Goal: Check status

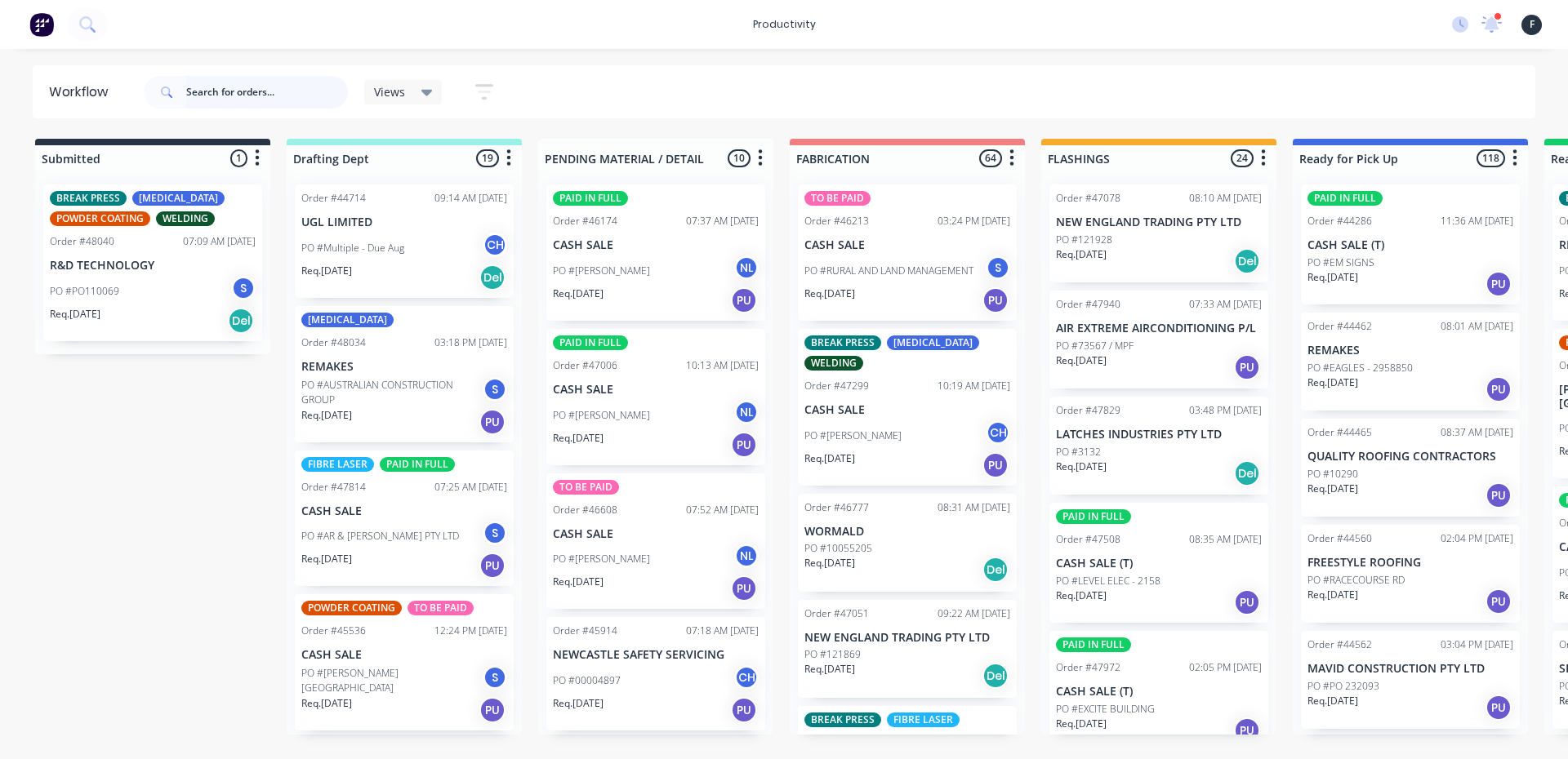
click at [228, 86] on input "text" at bounding box center [267, 91] width 162 height 32
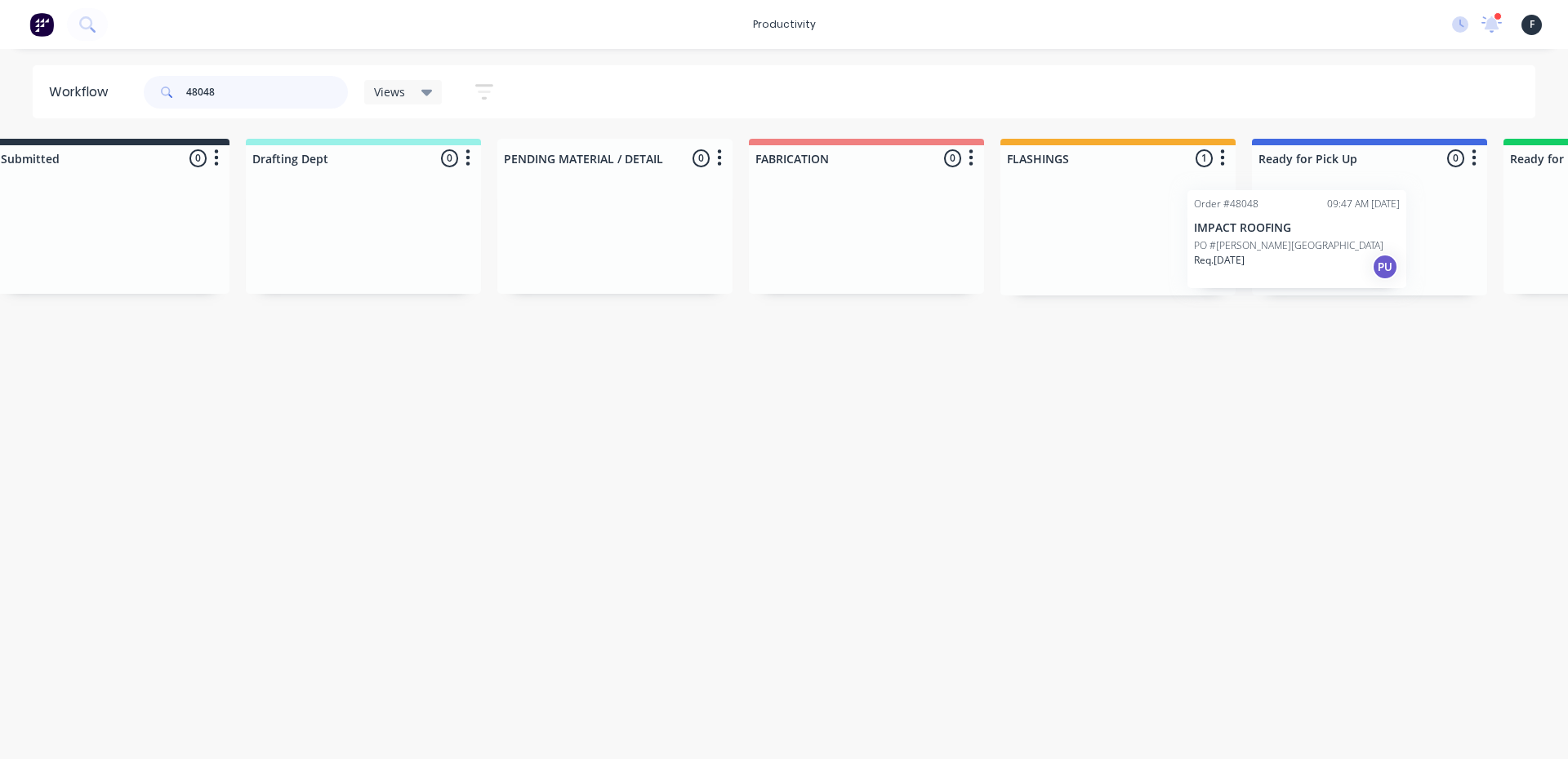
drag, startPoint x: 1143, startPoint y: 261, endPoint x: 1293, endPoint y: 266, distance: 150.1
click at [1293, 266] on div "Submitted 0 Sort By Created date Required date Order number Customer name Most …" at bounding box center [1309, 217] width 2724 height 157
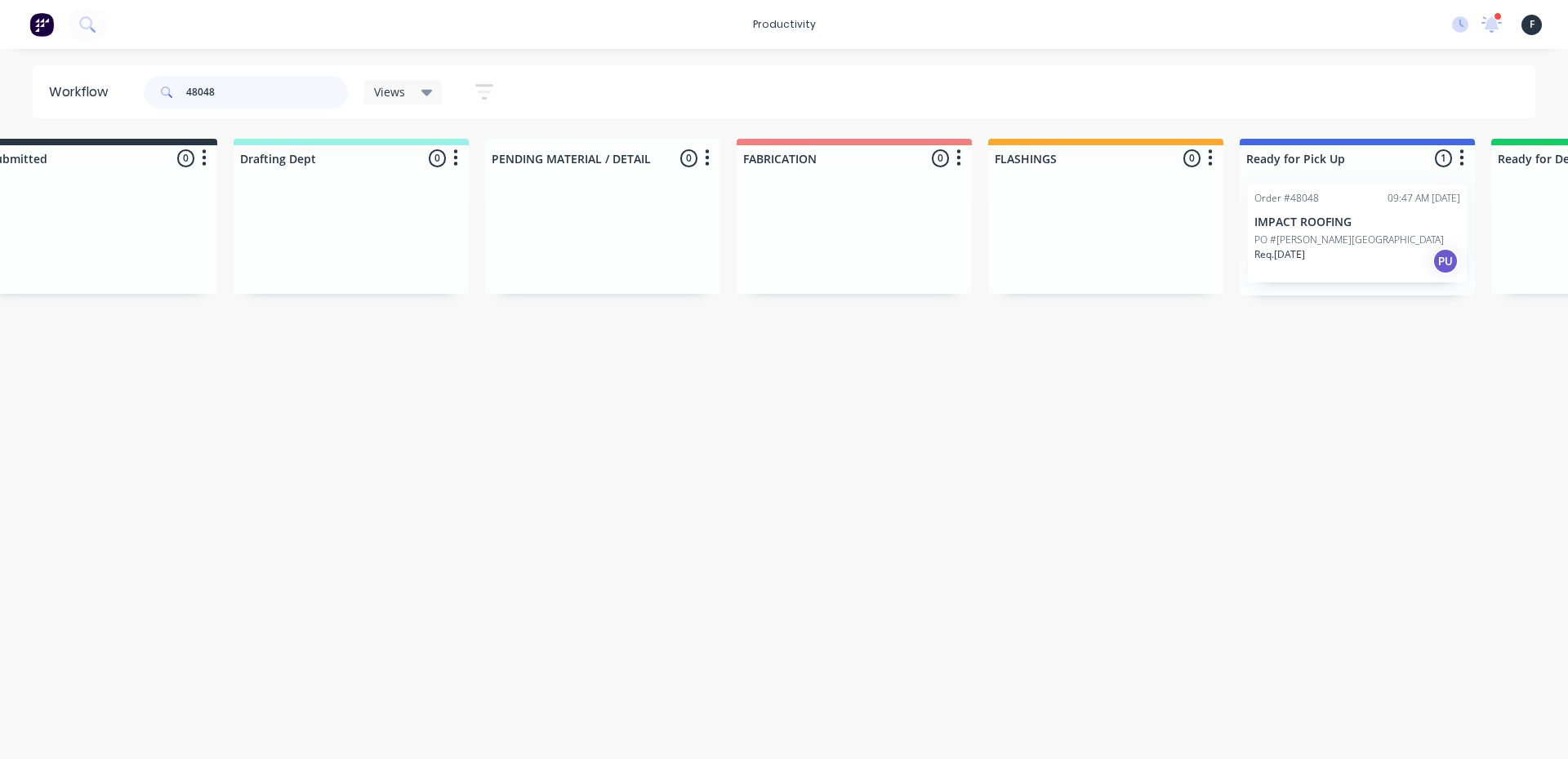
type input "48048"
click at [1327, 259] on div "Req. [DATE] PU" at bounding box center [1358, 261] width 206 height 27
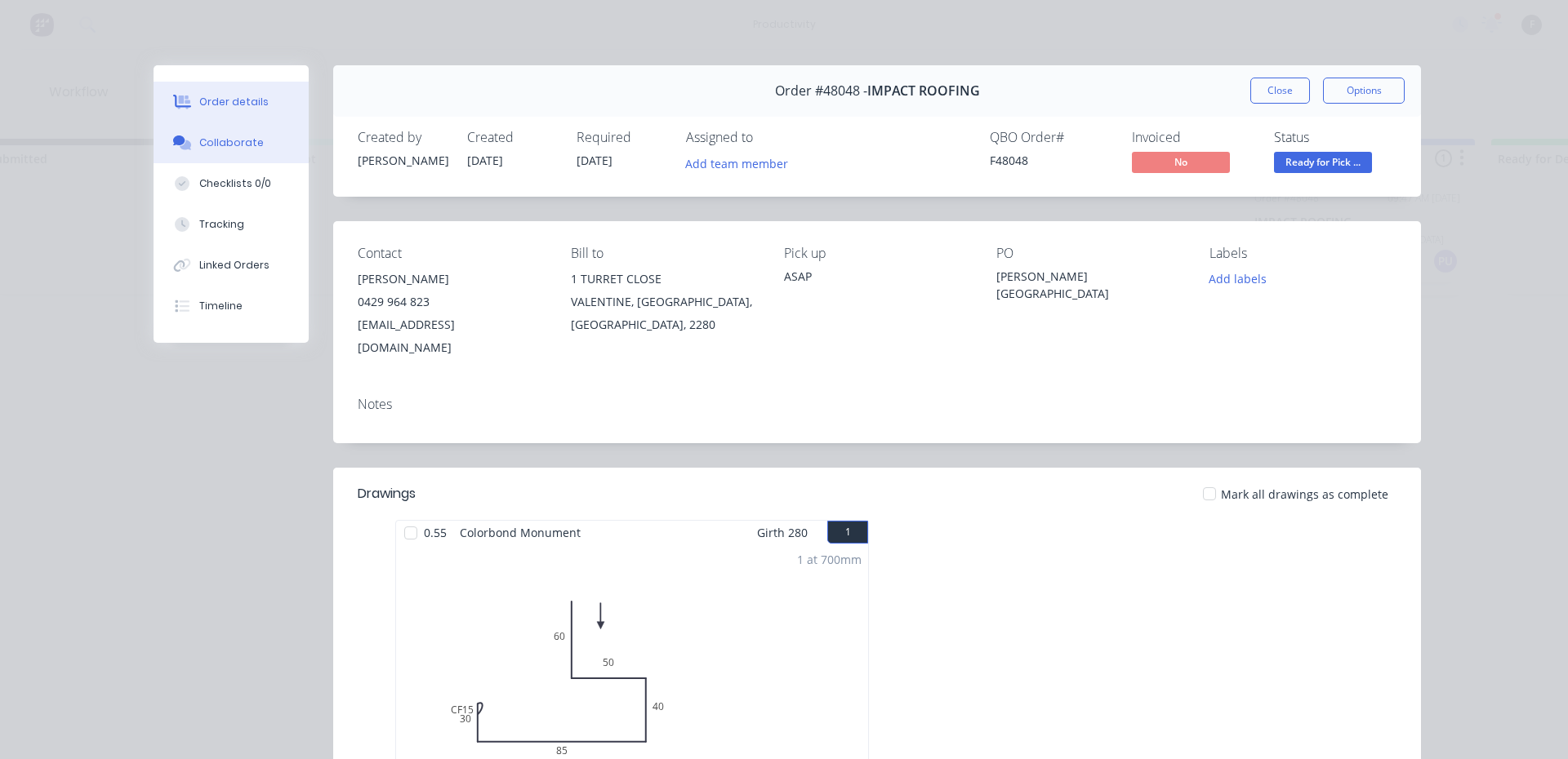
click at [249, 152] on button "Collaborate" at bounding box center [231, 142] width 155 height 41
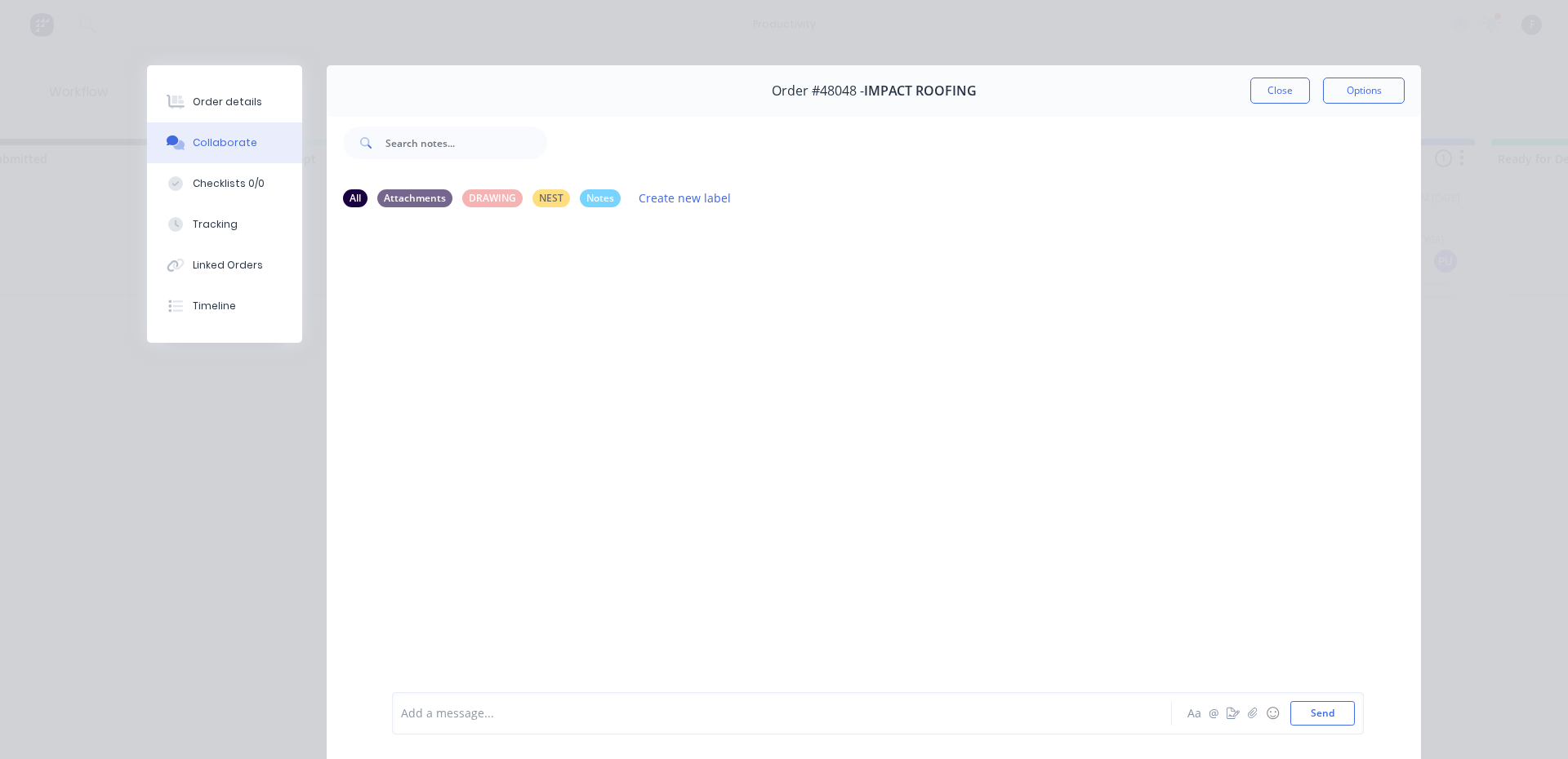
click at [529, 701] on div "Add a message..." at bounding box center [759, 712] width 715 height 24
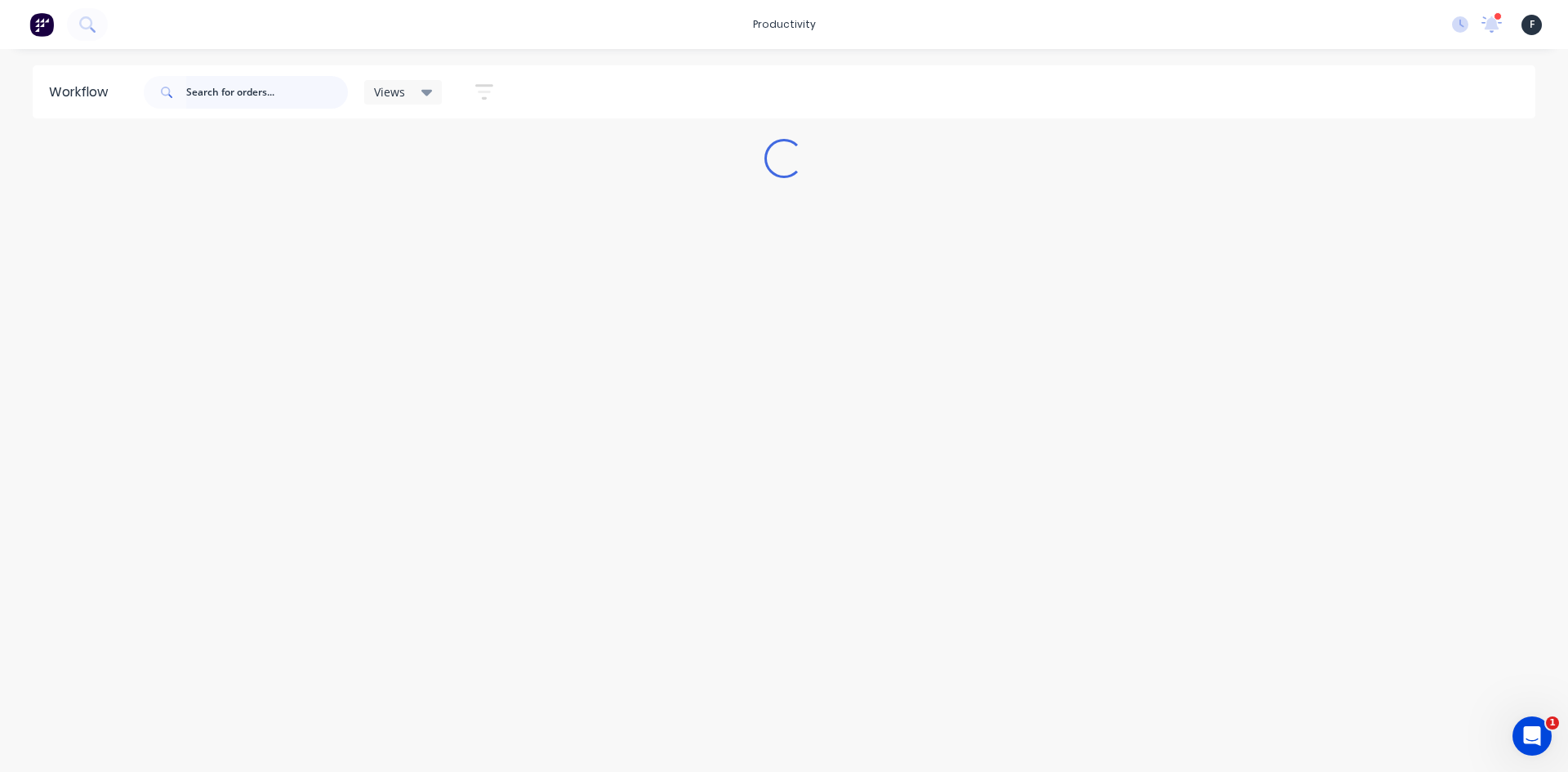
click at [219, 95] on input "text" at bounding box center [267, 91] width 162 height 32
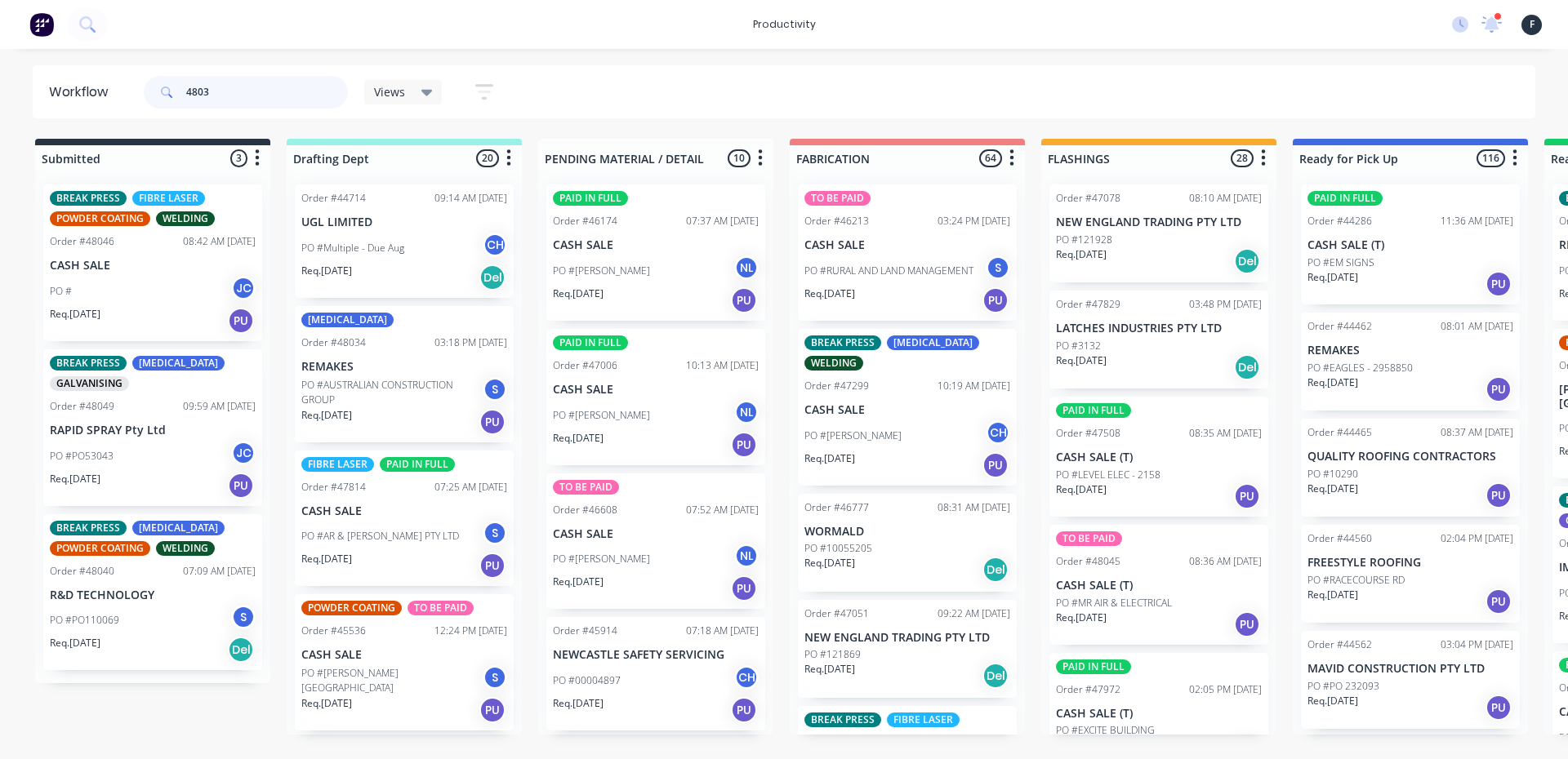
type input "48031"
